Goal: Information Seeking & Learning: Check status

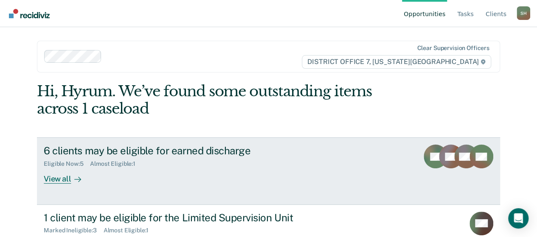
click at [179, 179] on div "6 clients may be eligible for earned discharge Eligible Now : 5 Almost Eligible…" at bounding box center [203, 164] width 318 height 39
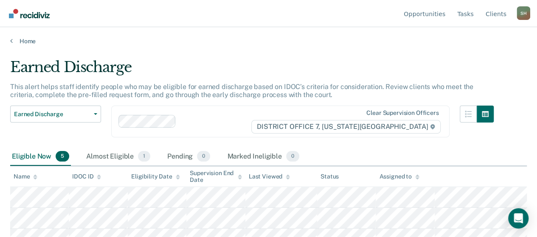
click at [14, 36] on div "Home" at bounding box center [268, 36] width 537 height 18
click at [11, 40] on icon at bounding box center [11, 40] width 3 height 7
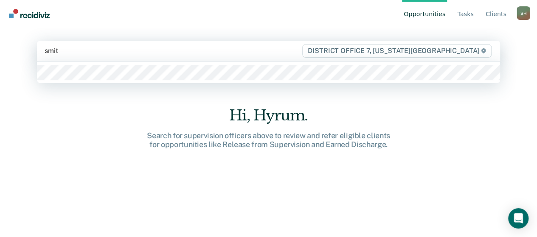
type input "[PERSON_NAME]"
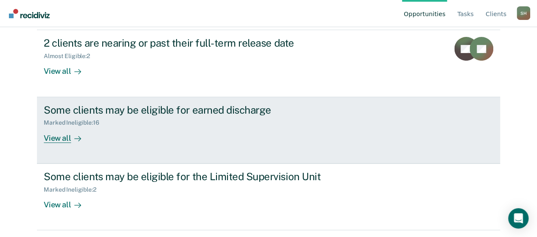
scroll to position [166, 0]
